Goal: Navigation & Orientation: Find specific page/section

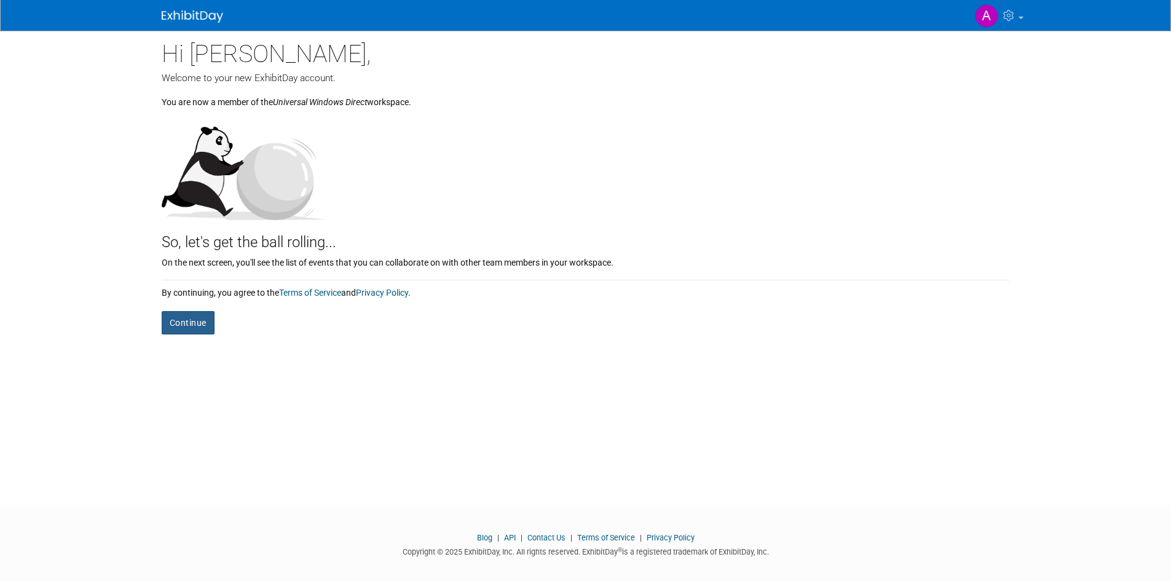
click at [191, 331] on button "Continue" at bounding box center [188, 322] width 53 height 23
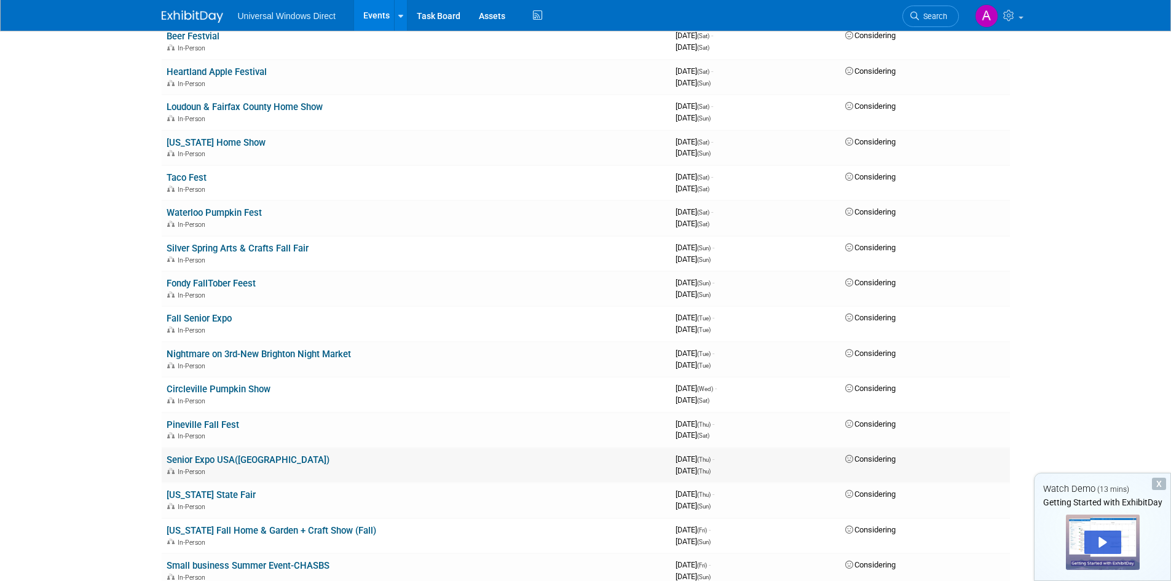
scroll to position [983, 0]
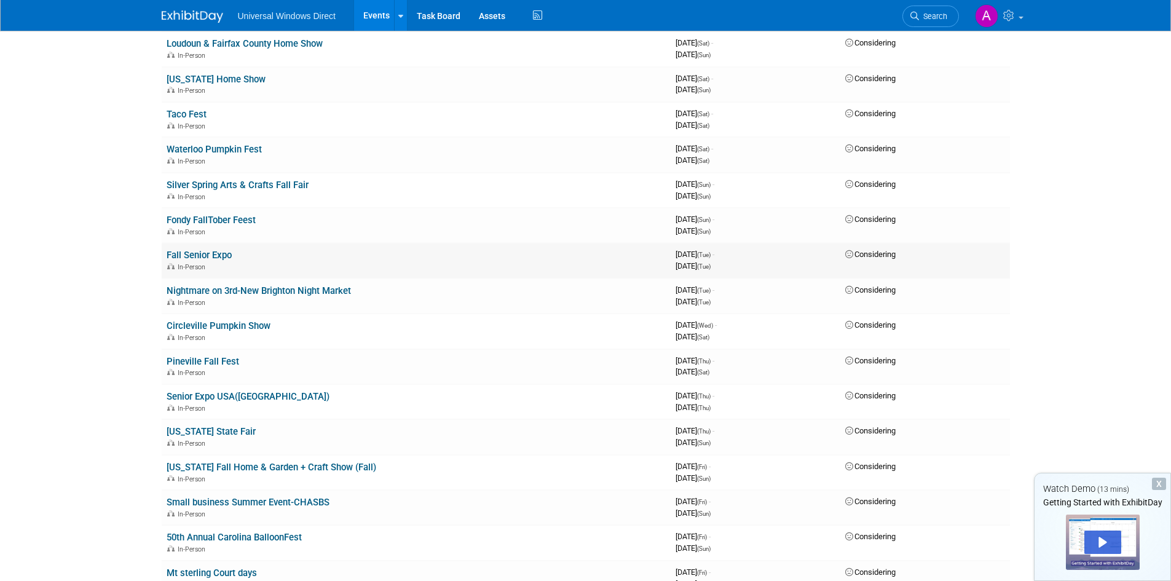
click at [212, 254] on link "Fall Senior Expo" at bounding box center [199, 255] width 65 height 11
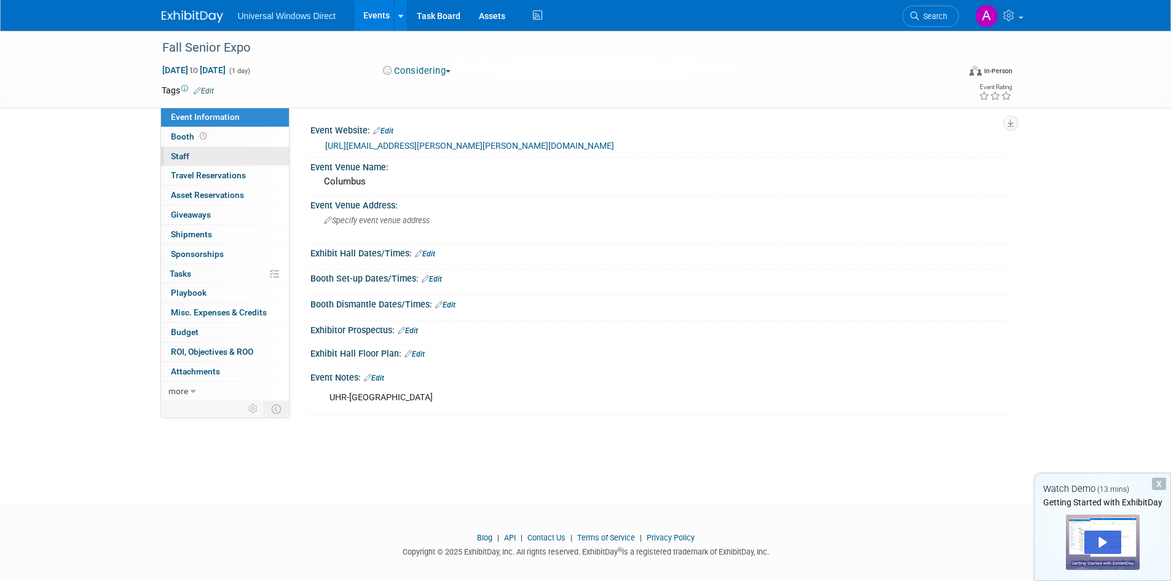
click at [180, 160] on span "Staff 0" at bounding box center [180, 156] width 18 height 10
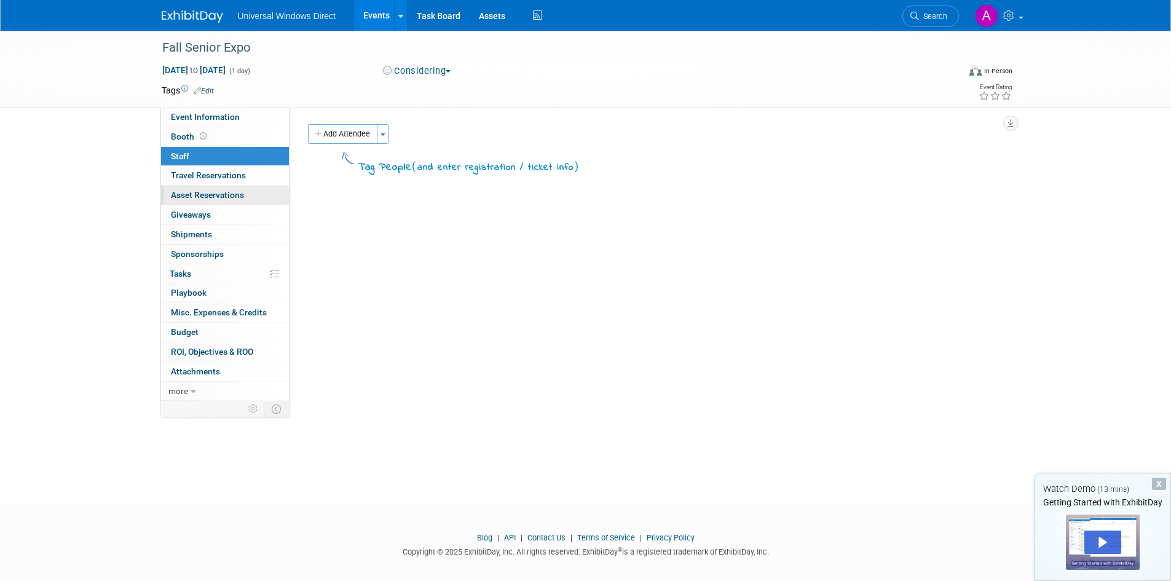
click at [182, 186] on link "0 Asset Reservations 0" at bounding box center [225, 195] width 128 height 19
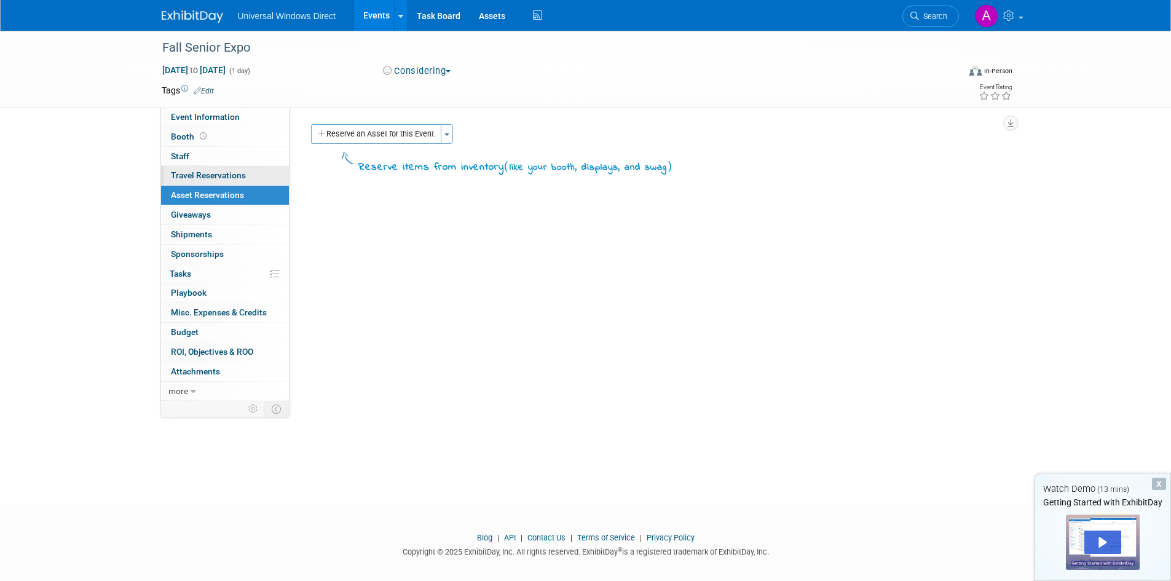
click at [189, 175] on span "Travel Reservations 0" at bounding box center [208, 175] width 75 height 10
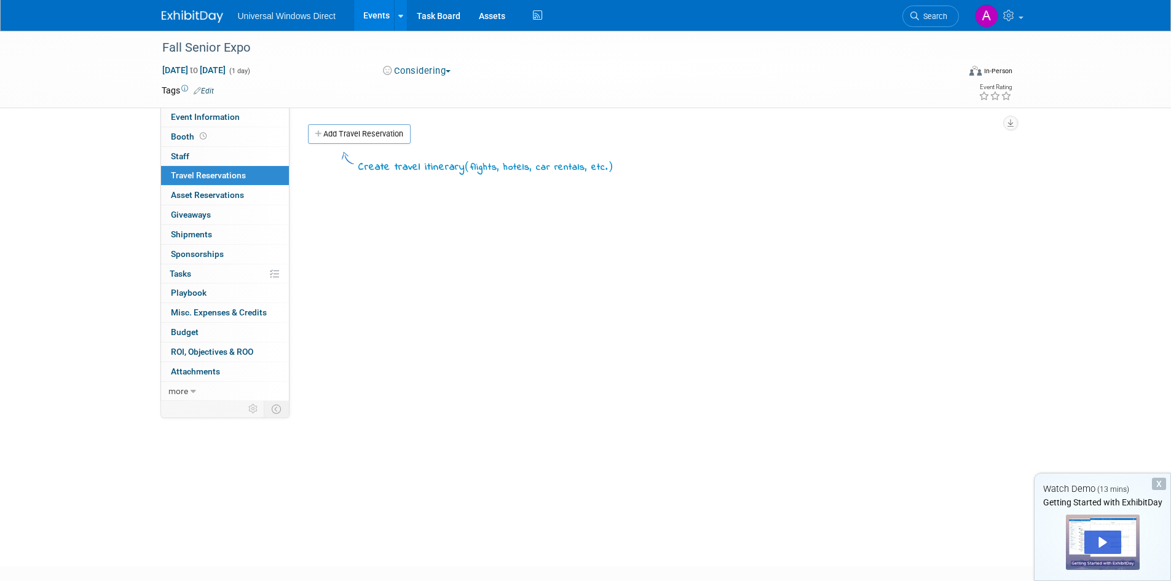
click at [195, 16] on img at bounding box center [192, 16] width 61 height 12
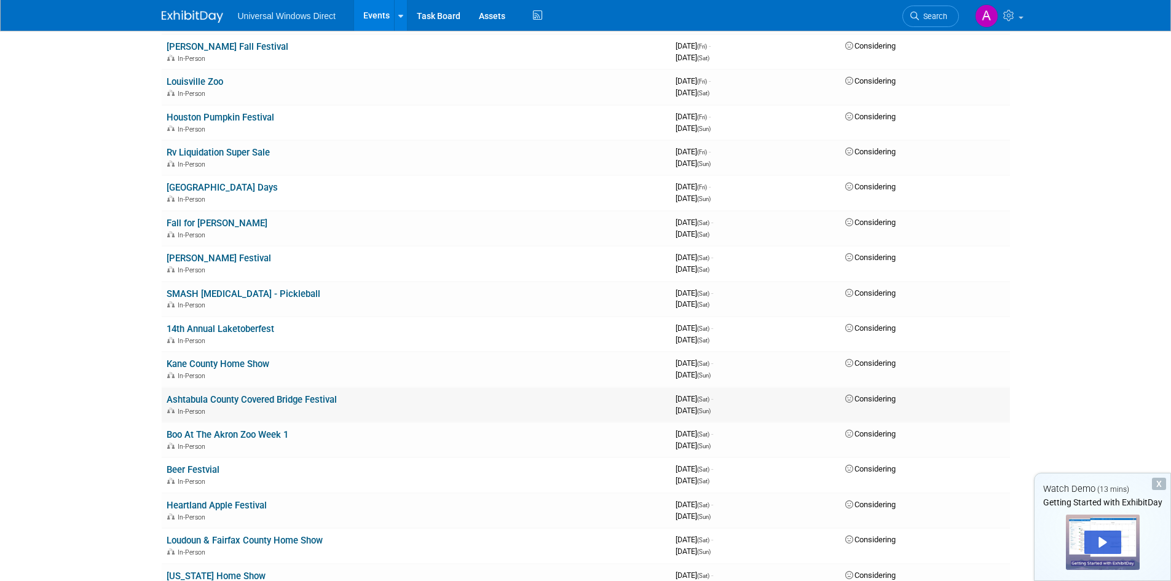
scroll to position [615, 0]
